Goal: Use online tool/utility: Utilize a website feature to perform a specific function

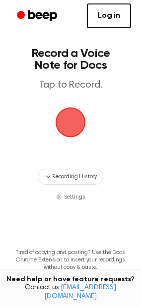
click at [67, 123] on span "button" at bounding box center [70, 122] width 30 height 30
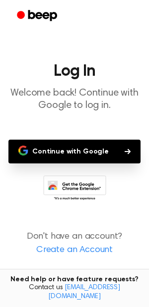
click at [111, 149] on button "Continue with Google" at bounding box center [74, 152] width 132 height 24
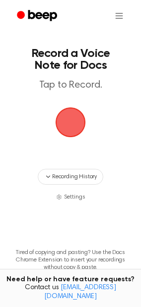
click at [75, 121] on span "button" at bounding box center [70, 122] width 34 height 34
click at [68, 123] on span "button" at bounding box center [70, 122] width 38 height 38
click at [75, 194] on span "Settings" at bounding box center [74, 197] width 21 height 9
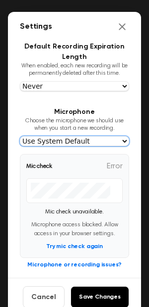
click at [115, 141] on select "Use System Default" at bounding box center [74, 141] width 109 height 10
click at [20, 137] on select "Use System Default" at bounding box center [74, 141] width 109 height 10
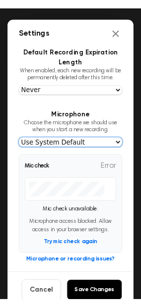
scroll to position [32, 0]
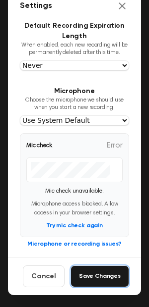
click at [91, 274] on button "Save Changes" at bounding box center [99, 276] width 58 height 22
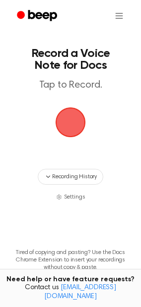
click at [60, 121] on span "button" at bounding box center [70, 122] width 28 height 28
